Goal: Task Accomplishment & Management: Manage account settings

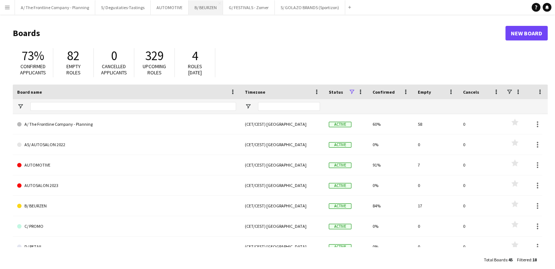
click at [197, 8] on button "B/ BEURZEN Close" at bounding box center [205, 7] width 34 height 14
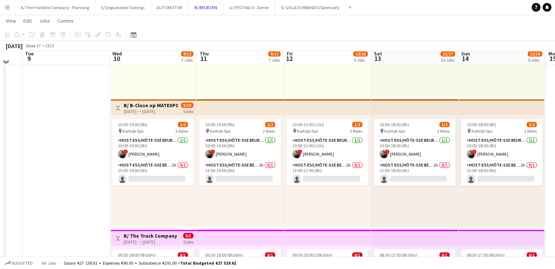
scroll to position [508, 0]
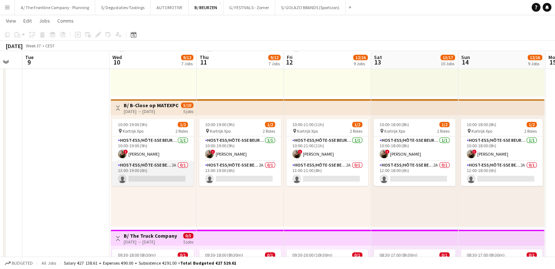
click at [168, 164] on app-card-role "Host-ess/Hôte-sse Beurs - Foire 2A 0/1 13:00-19:00 (6h) single-neutral-actions" at bounding box center [153, 173] width 82 height 25
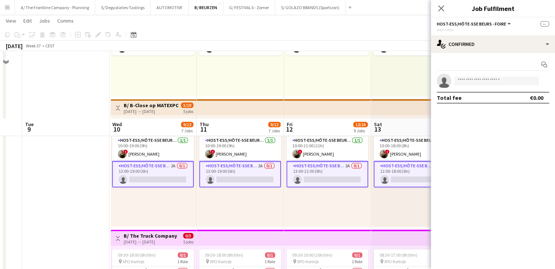
scroll to position [575, 0]
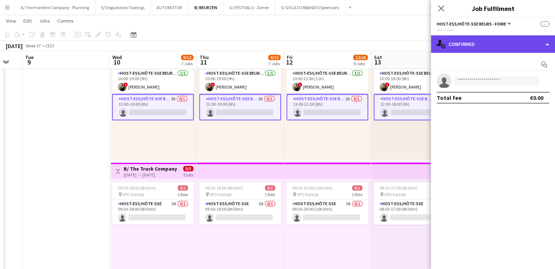
click at [464, 43] on div "single-neutral-actions-check-2 Confirmed" at bounding box center [493, 44] width 124 height 18
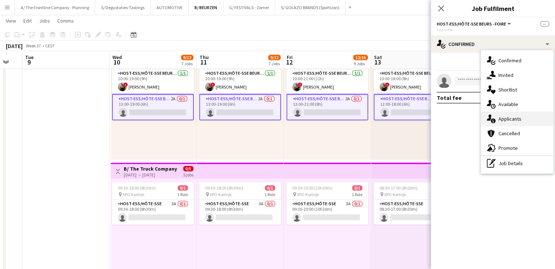
click at [513, 117] on div "single-neutral-actions-information Applicants" at bounding box center [517, 119] width 72 height 15
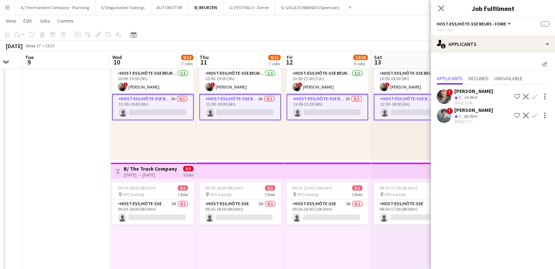
click at [468, 92] on div "[PERSON_NAME]" at bounding box center [473, 91] width 39 height 7
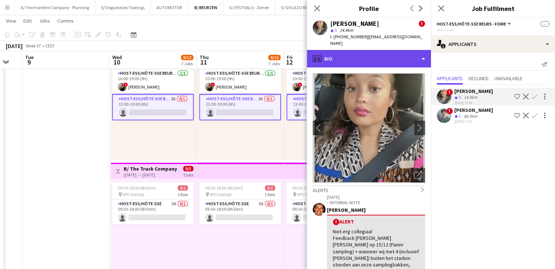
click at [357, 55] on div "profile Bio" at bounding box center [369, 59] width 124 height 18
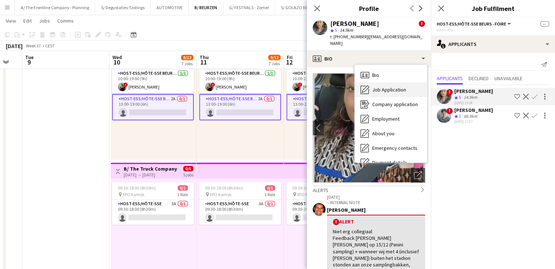
click at [388, 86] on span "Job Application" at bounding box center [389, 89] width 34 height 7
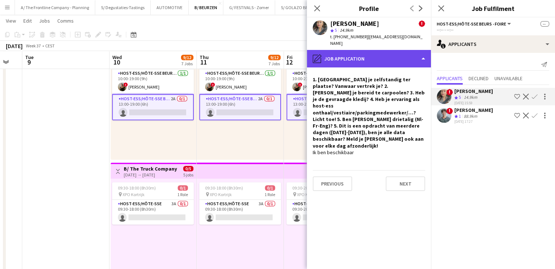
click at [373, 50] on div "pencil4 Job Application" at bounding box center [369, 59] width 124 height 18
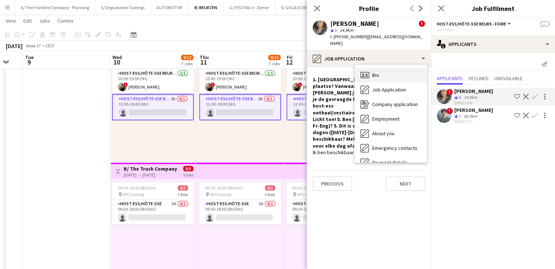
click at [374, 72] on span "Bio" at bounding box center [375, 75] width 7 height 7
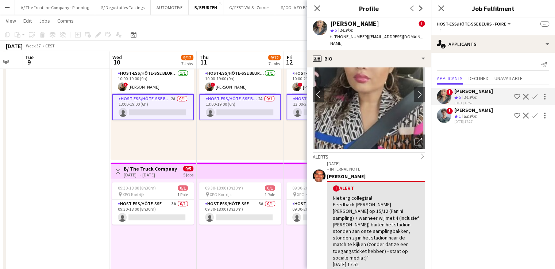
scroll to position [35, 0]
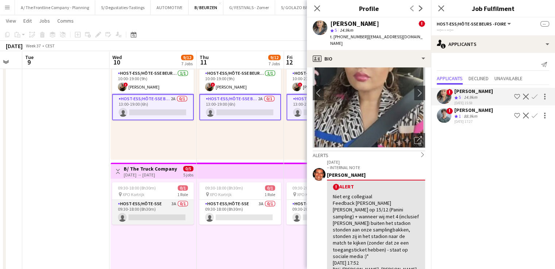
click at [147, 203] on app-card-role "Host-ess/Hôte-sse 3A 0/1 09:30-18:00 (8h30m) single-neutral-actions" at bounding box center [153, 212] width 82 height 25
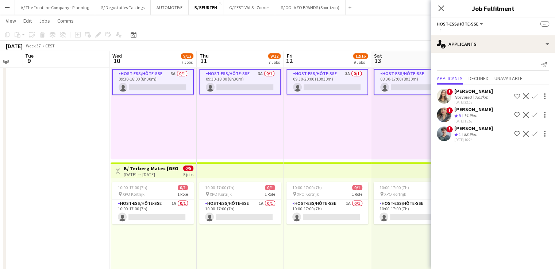
scroll to position [708, 0]
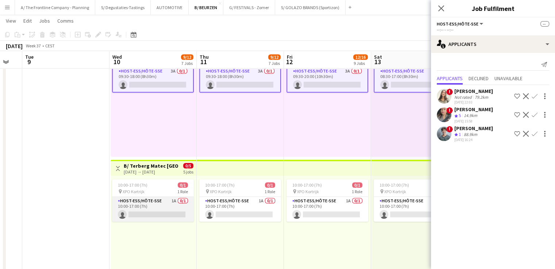
click at [168, 205] on app-card-role "Host-ess/Hôte-sse 1A 0/1 10:00-17:00 (7h) single-neutral-actions" at bounding box center [153, 209] width 82 height 25
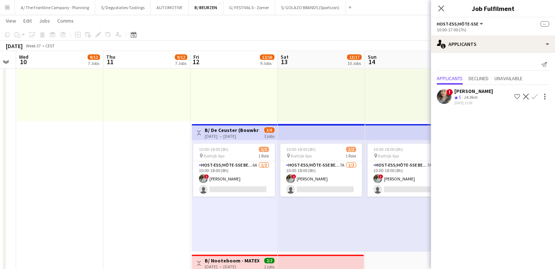
scroll to position [0, 333]
click at [263, 170] on app-card-role "Host-ess/Hôte-sse Beurs - Foire 6A [DATE] 10:00-18:00 (8h) ! [PERSON_NAME] sing…" at bounding box center [234, 178] width 82 height 35
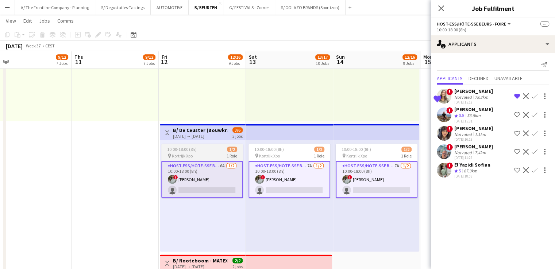
scroll to position [0, 278]
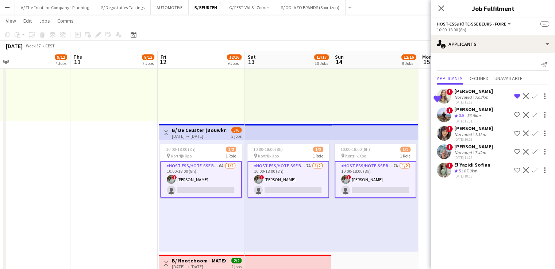
click at [471, 167] on div "El Yazidi Sofian" at bounding box center [472, 165] width 36 height 7
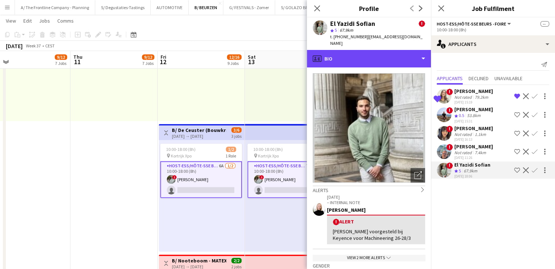
click at [341, 50] on div "profile Bio" at bounding box center [369, 59] width 124 height 18
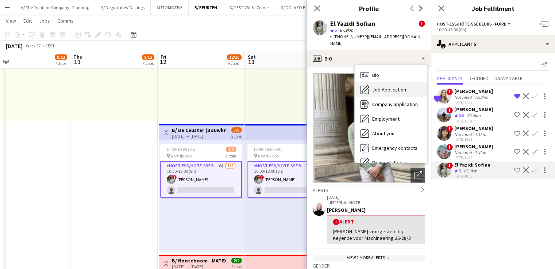
click at [386, 82] on div "Job Application Job Application" at bounding box center [390, 89] width 72 height 15
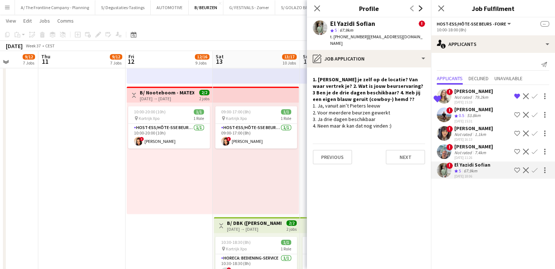
scroll to position [1042, 0]
click at [439, 10] on icon at bounding box center [440, 8] width 7 height 7
